Goal: Information Seeking & Learning: Understand process/instructions

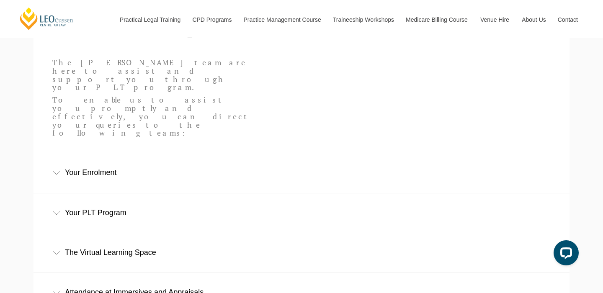
scroll to position [248, 0]
click at [57, 152] on div "Your Enrolment" at bounding box center [302, 171] width 536 height 39
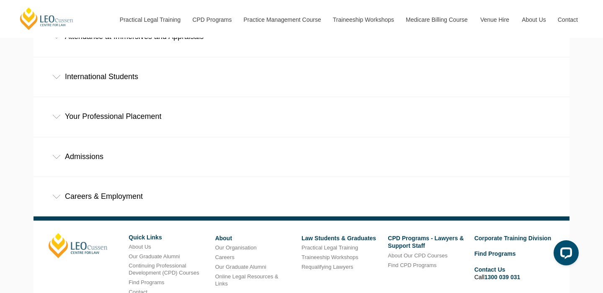
scroll to position [593, 0]
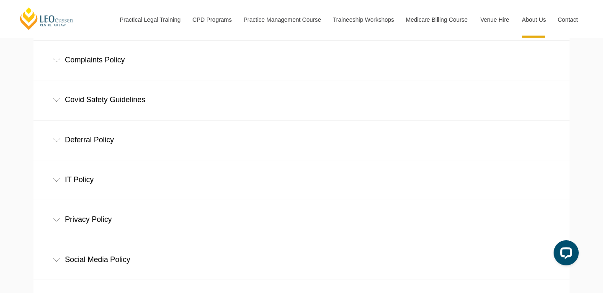
scroll to position [352, 0]
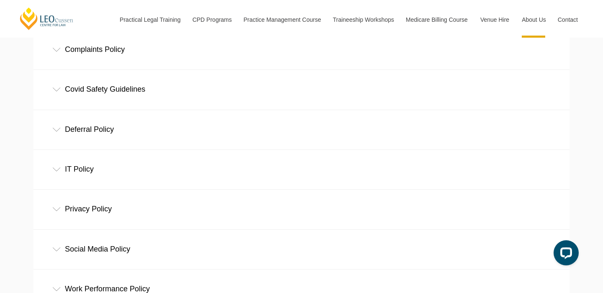
click at [59, 130] on icon at bounding box center [56, 130] width 8 height 4
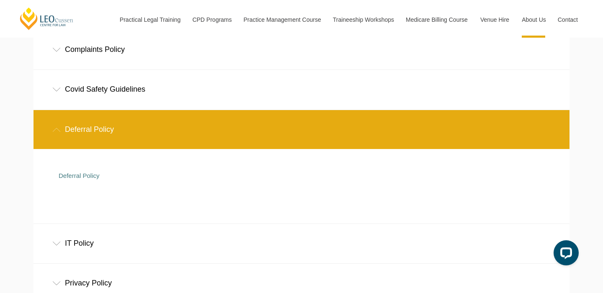
click at [66, 171] on div "Deferral Policy" at bounding box center [296, 176] width 474 height 24
click at [67, 176] on link "Deferral Policy" at bounding box center [79, 175] width 41 height 7
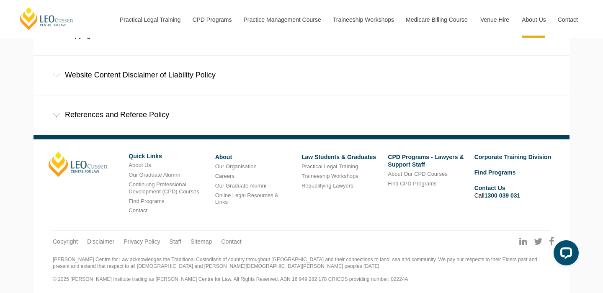
scroll to position [848, 0]
